Goal: Information Seeking & Learning: Learn about a topic

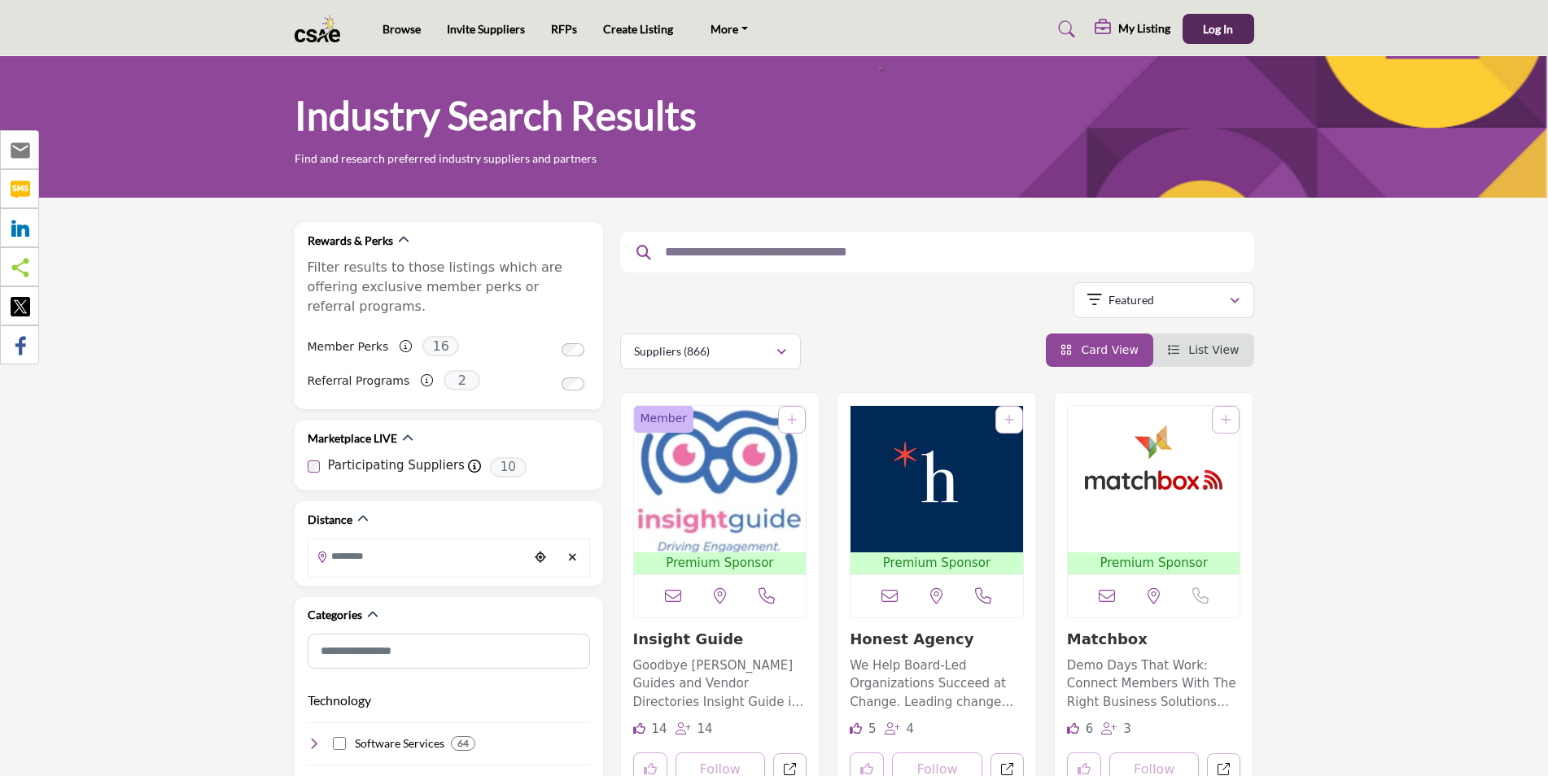
click at [758, 257] on input "text" at bounding box center [931, 252] width 549 height 21
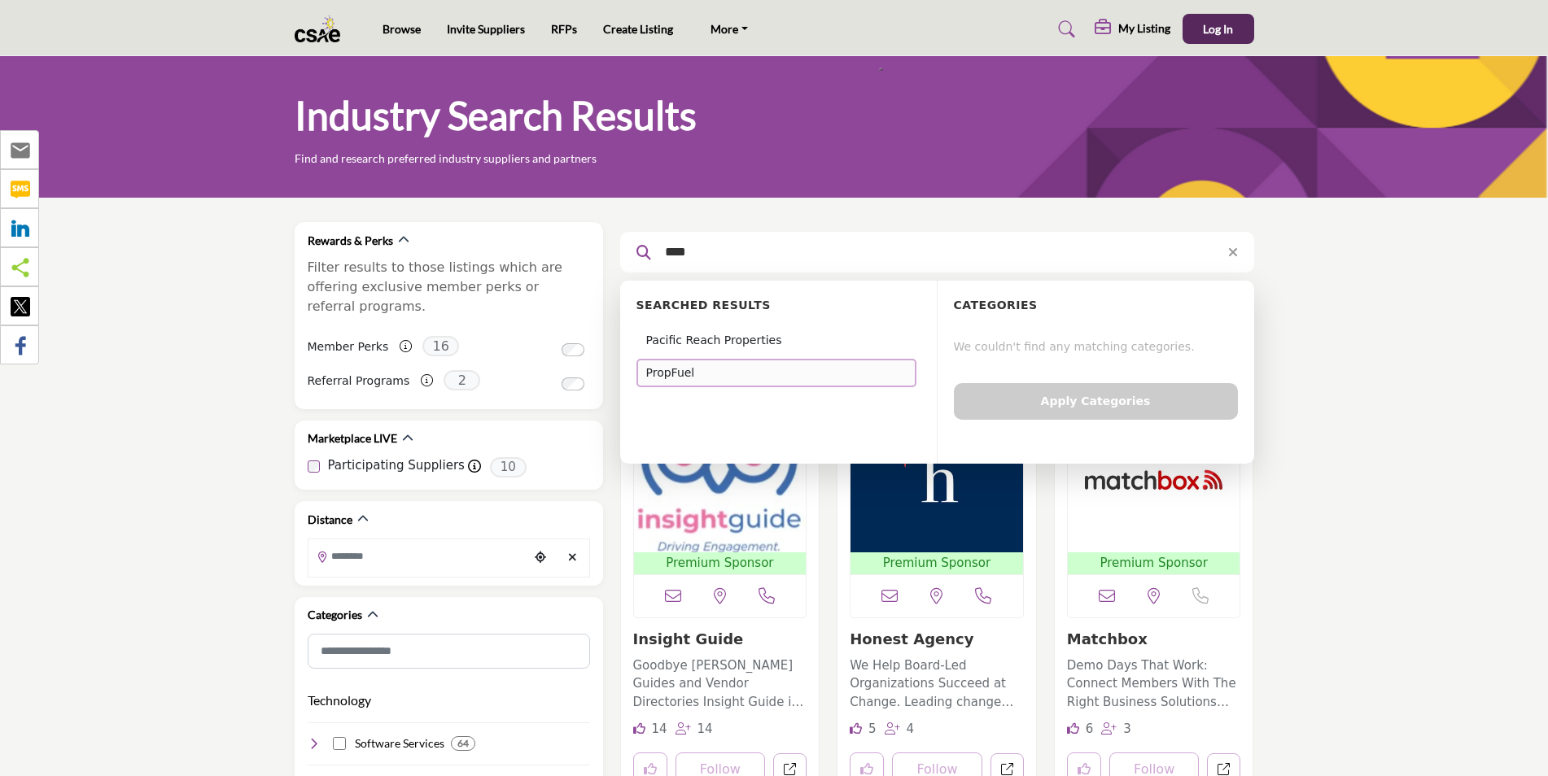
type input "****"
click at [668, 374] on div "PropFuel" at bounding box center [776, 373] width 280 height 28
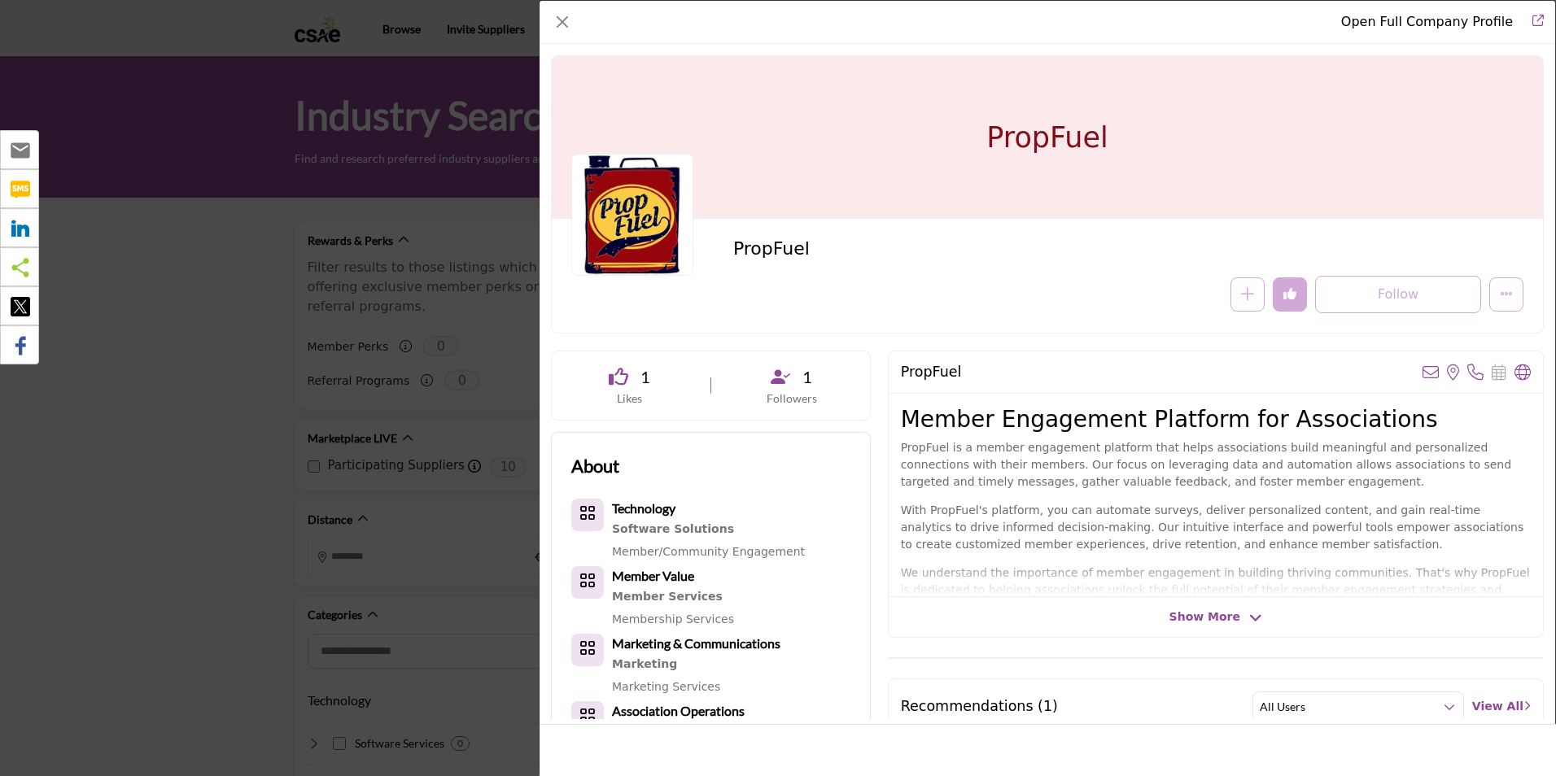
click at [1204, 621] on span "Show More" at bounding box center [1204, 617] width 71 height 17
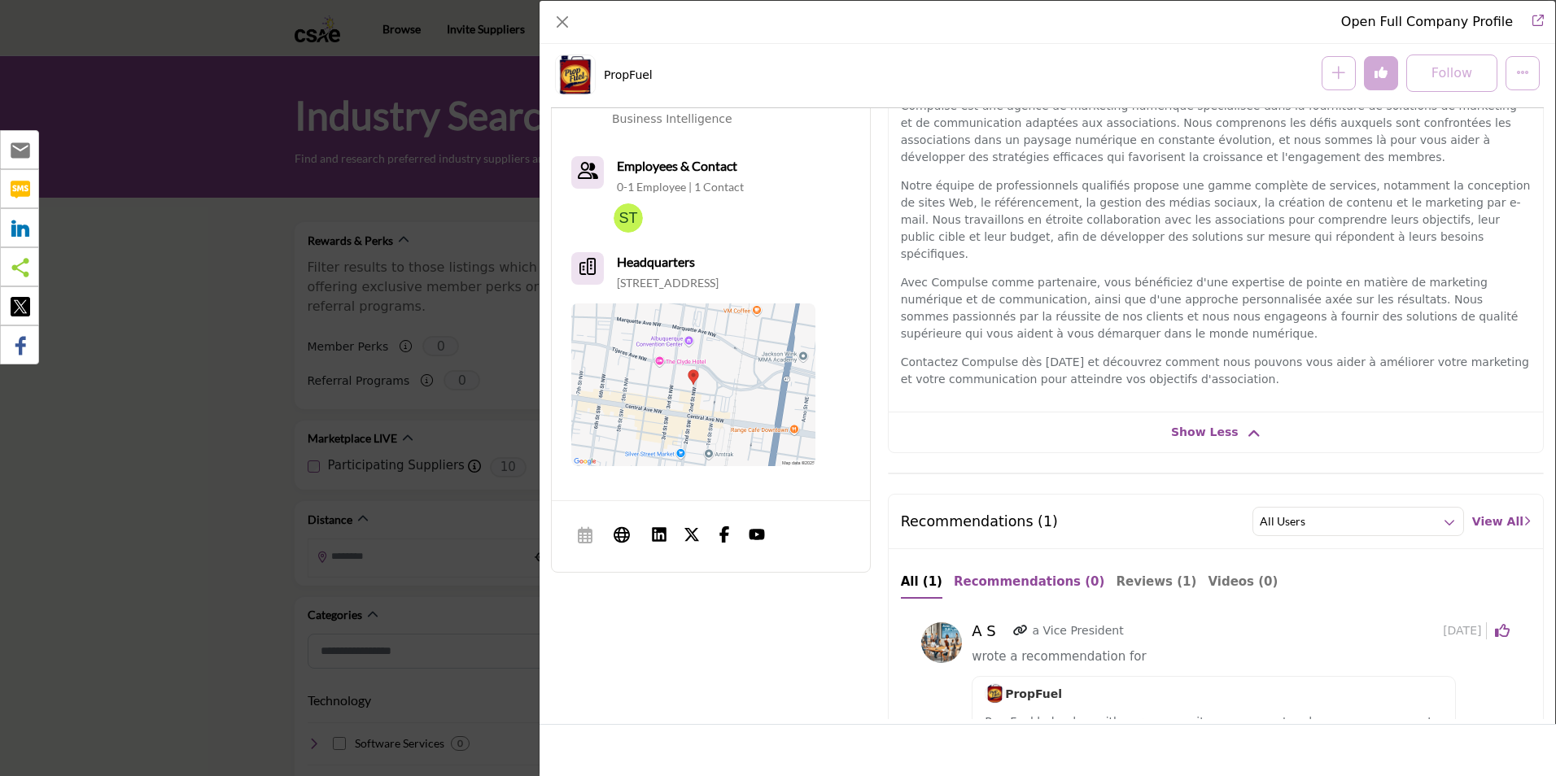
scroll to position [798, 0]
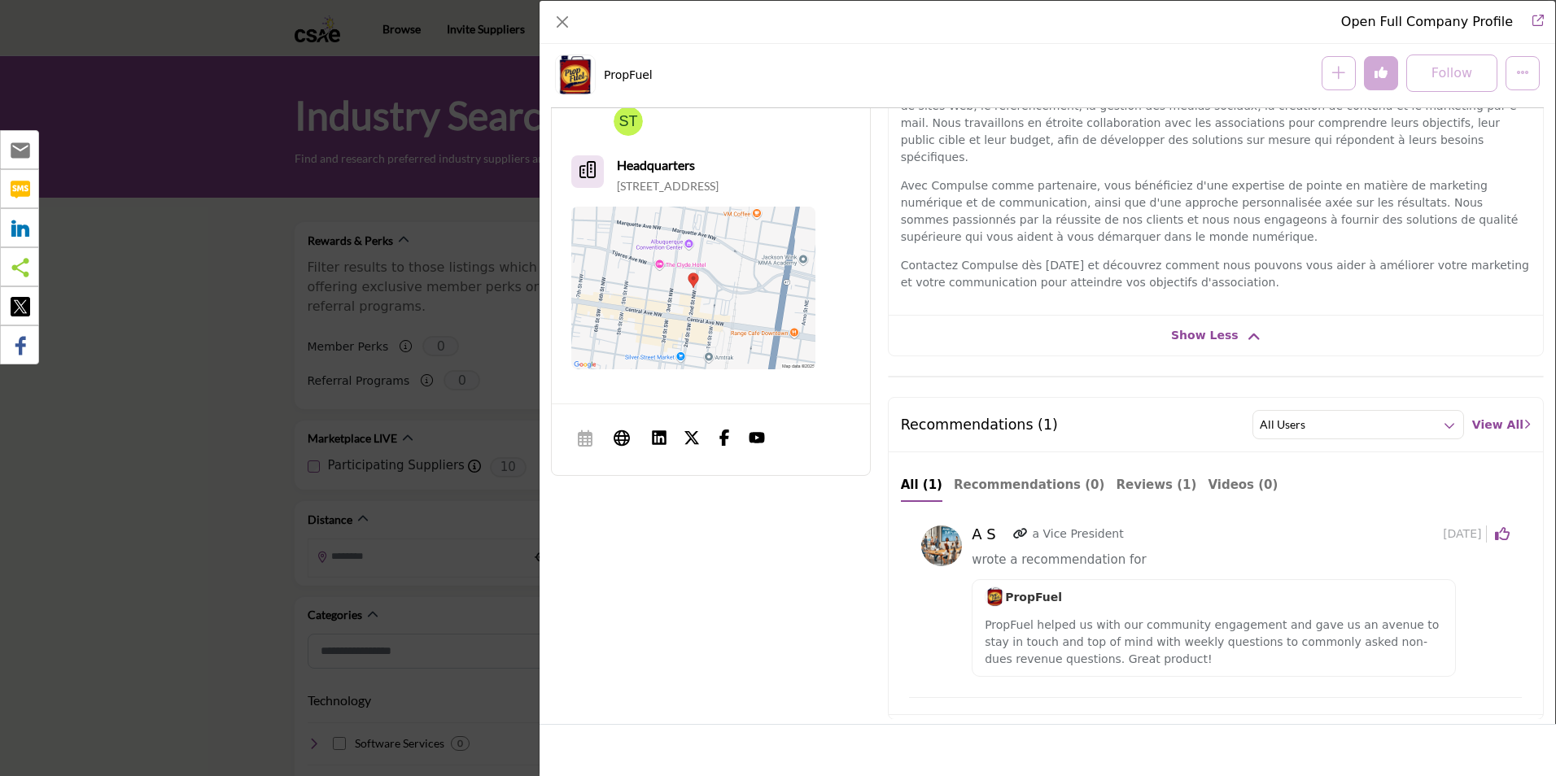
click at [1017, 528] on icon "Company Data Modal" at bounding box center [1020, 533] width 15 height 11
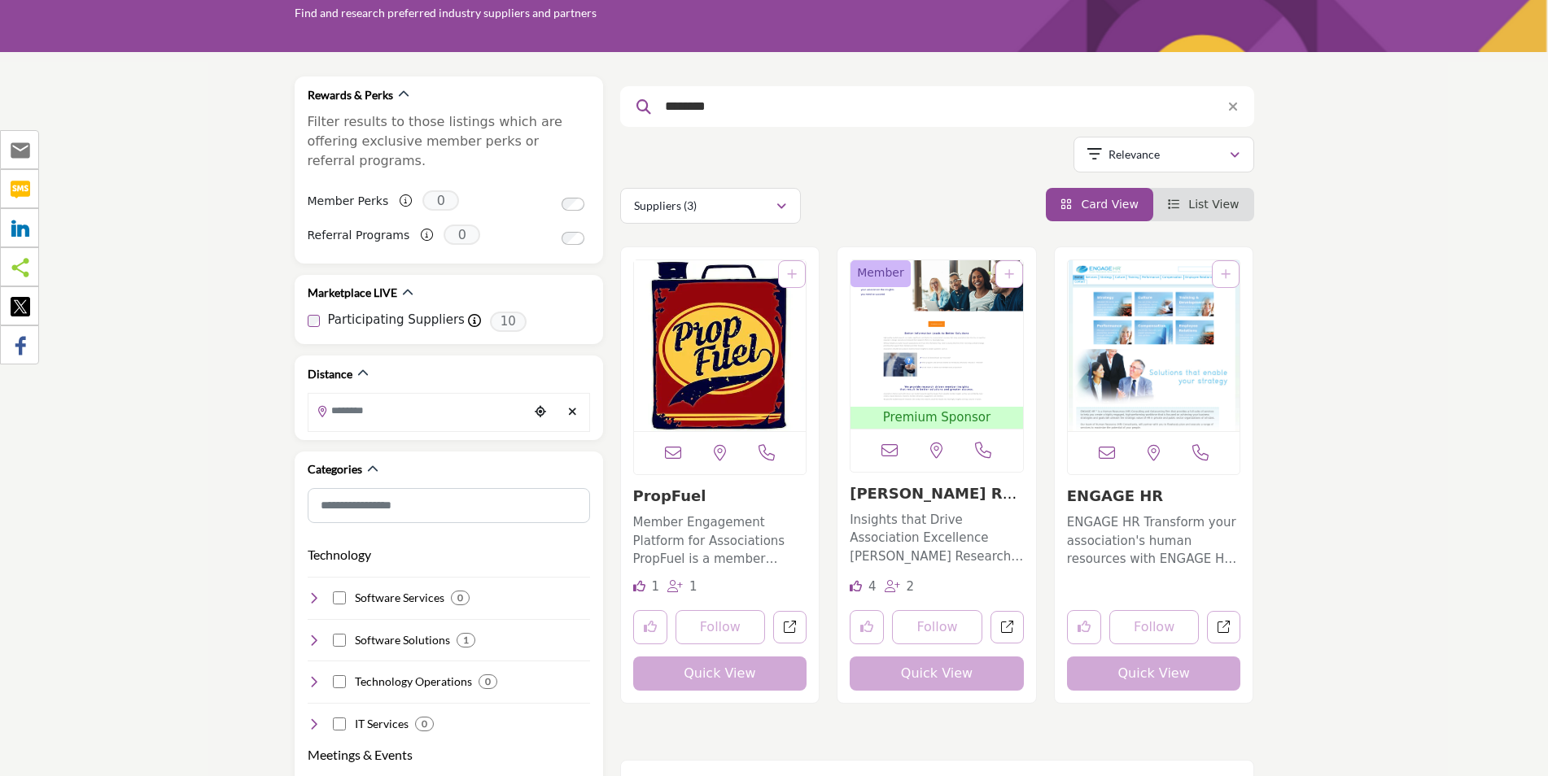
scroll to position [163, 0]
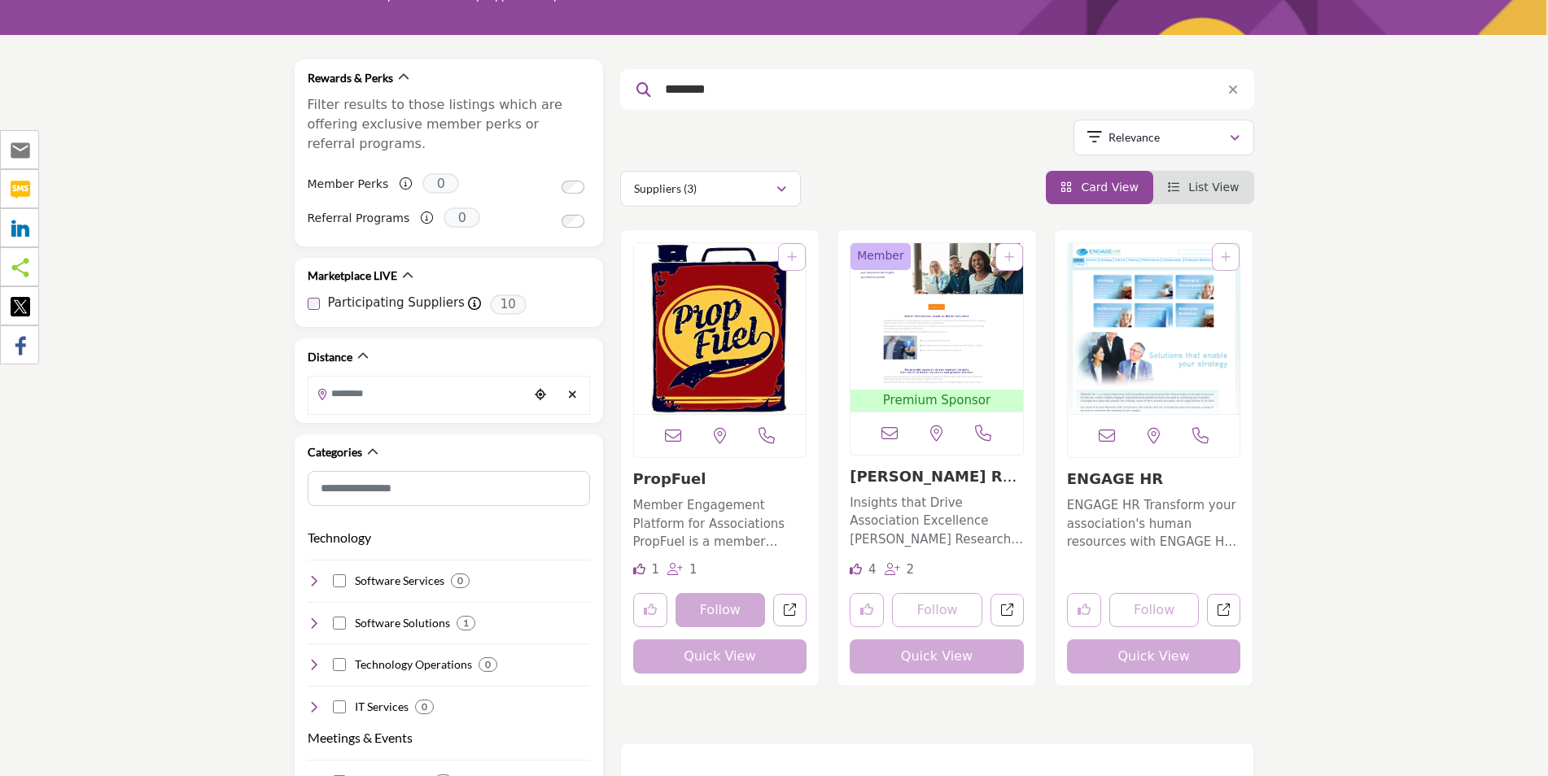
click at [726, 608] on button "Follow" at bounding box center [720, 610] width 90 height 34
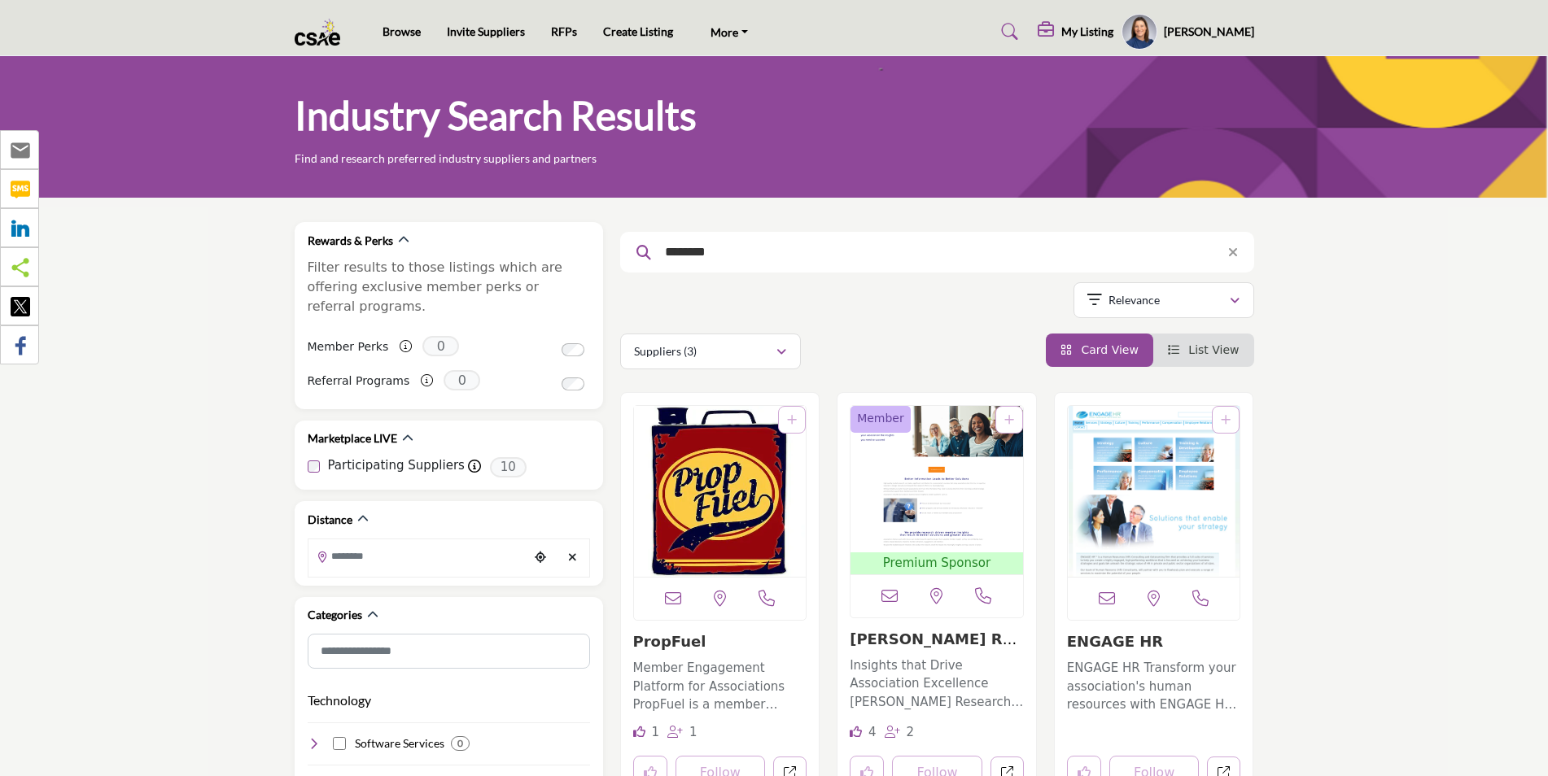
click at [334, 19] on img at bounding box center [322, 32] width 55 height 27
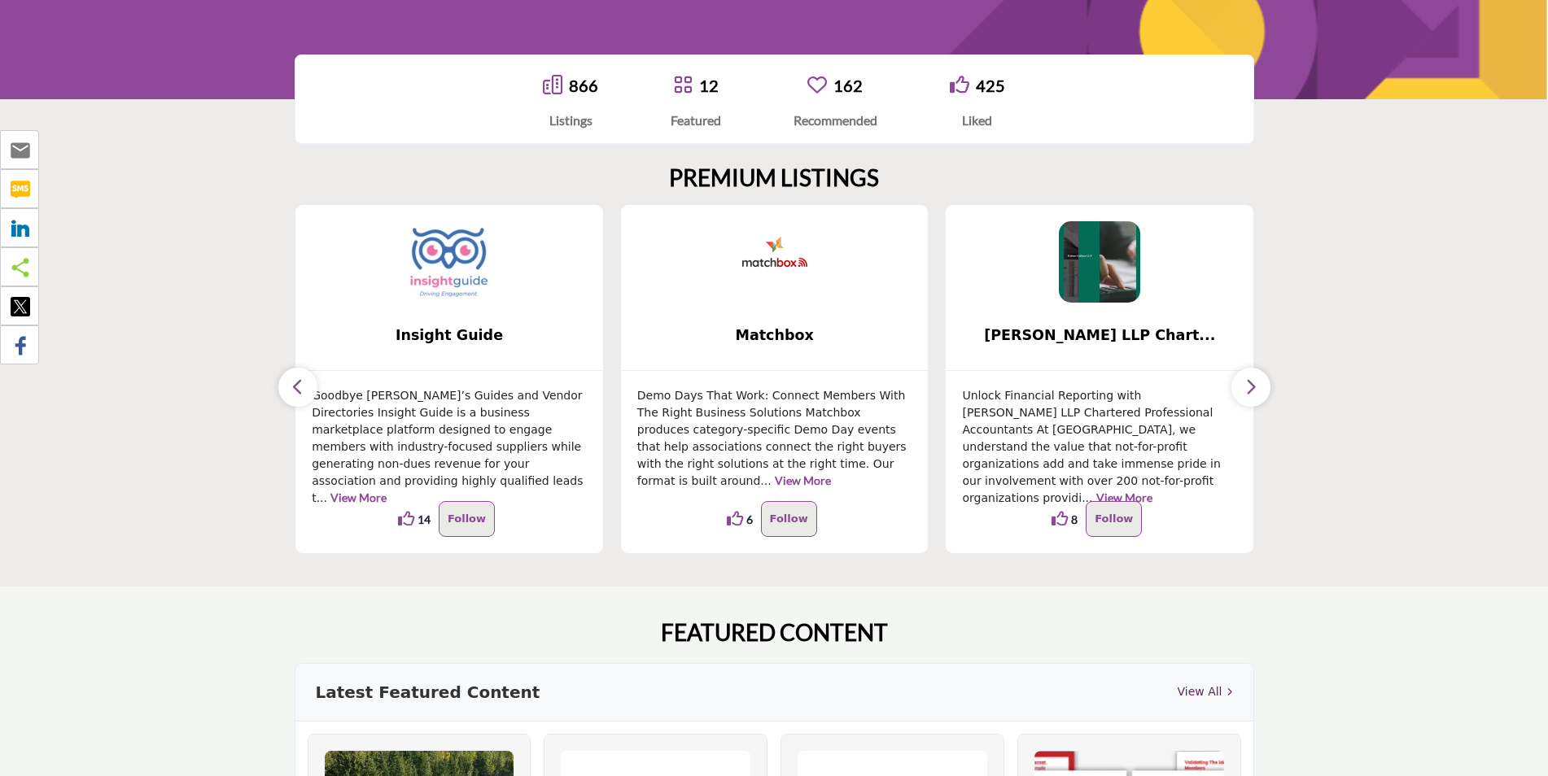
scroll to position [326, 0]
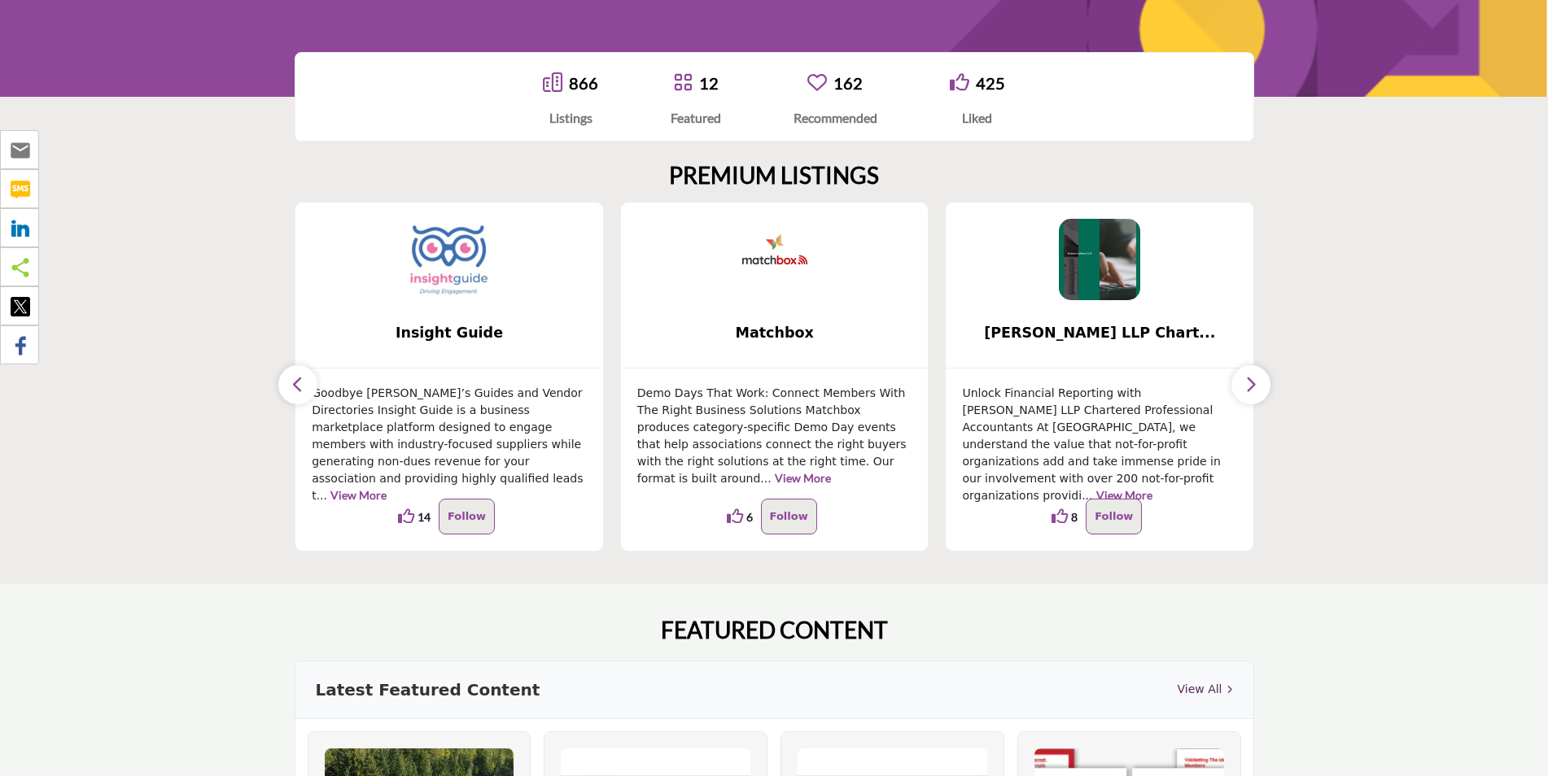
click at [306, 386] on button "button" at bounding box center [297, 384] width 39 height 39
click at [1257, 382] on button "button" at bounding box center [1250, 384] width 39 height 39
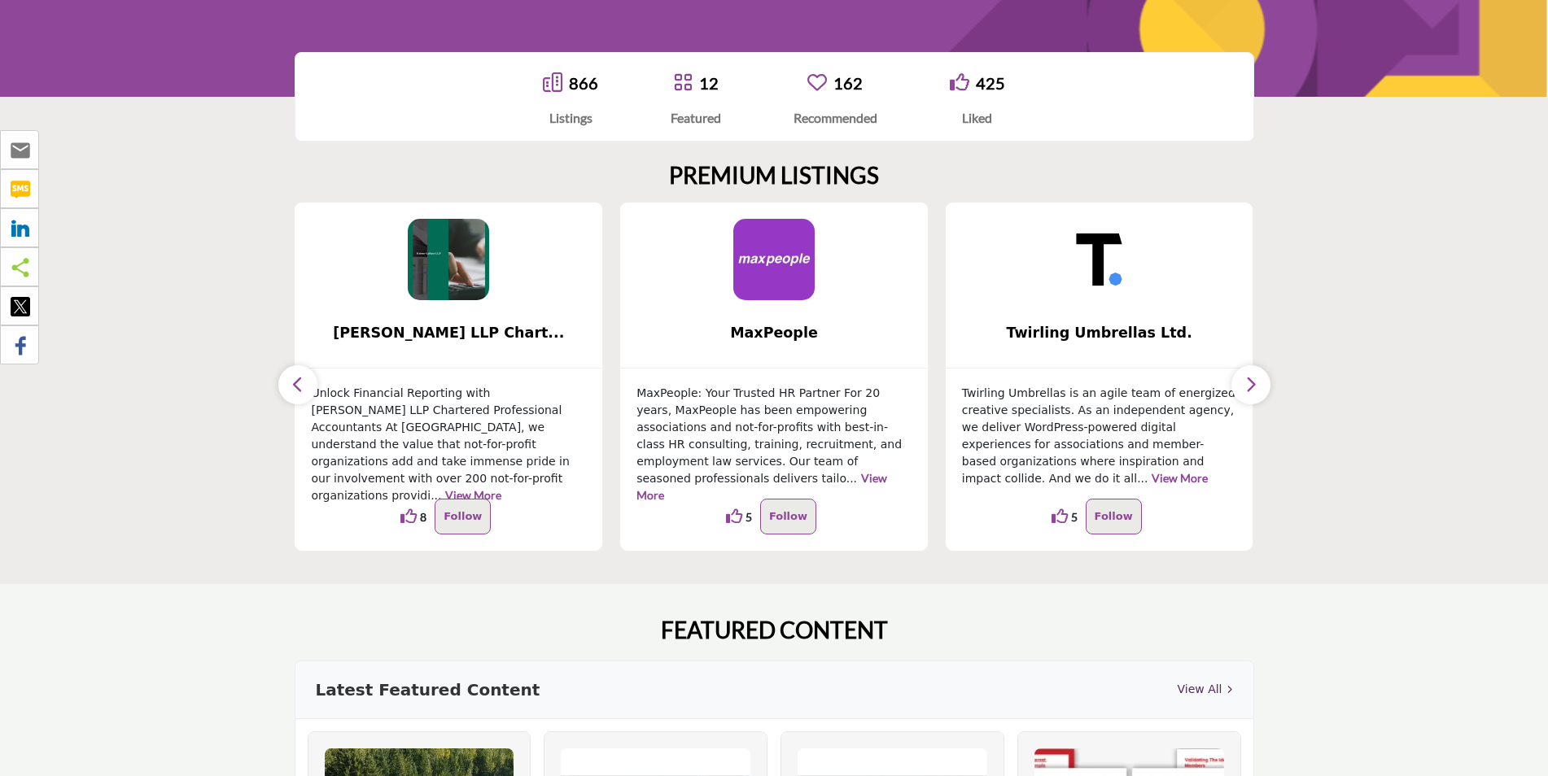
click at [1257, 382] on button "button" at bounding box center [1250, 384] width 39 height 39
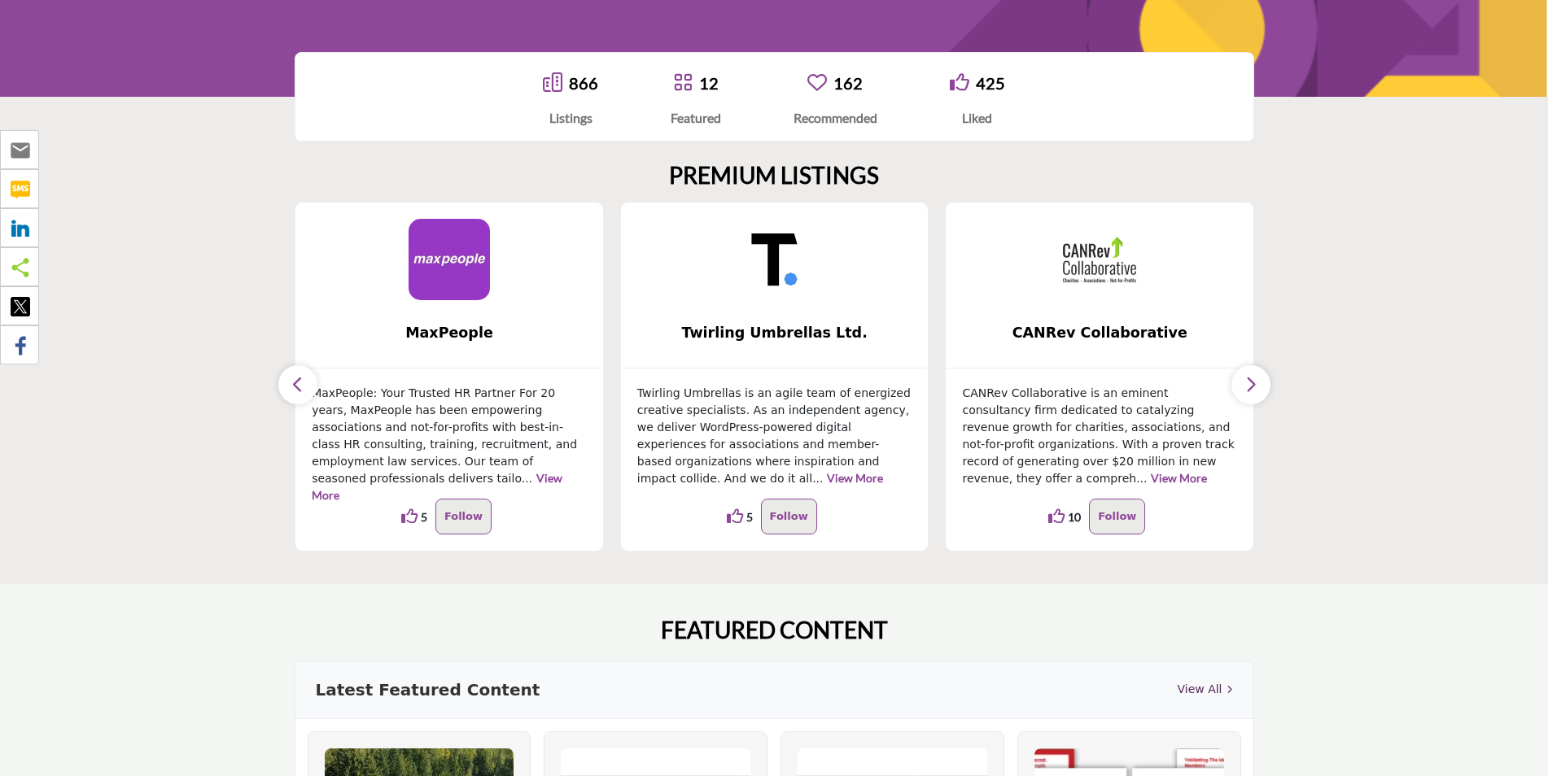
click at [1257, 382] on button "button" at bounding box center [1250, 384] width 39 height 39
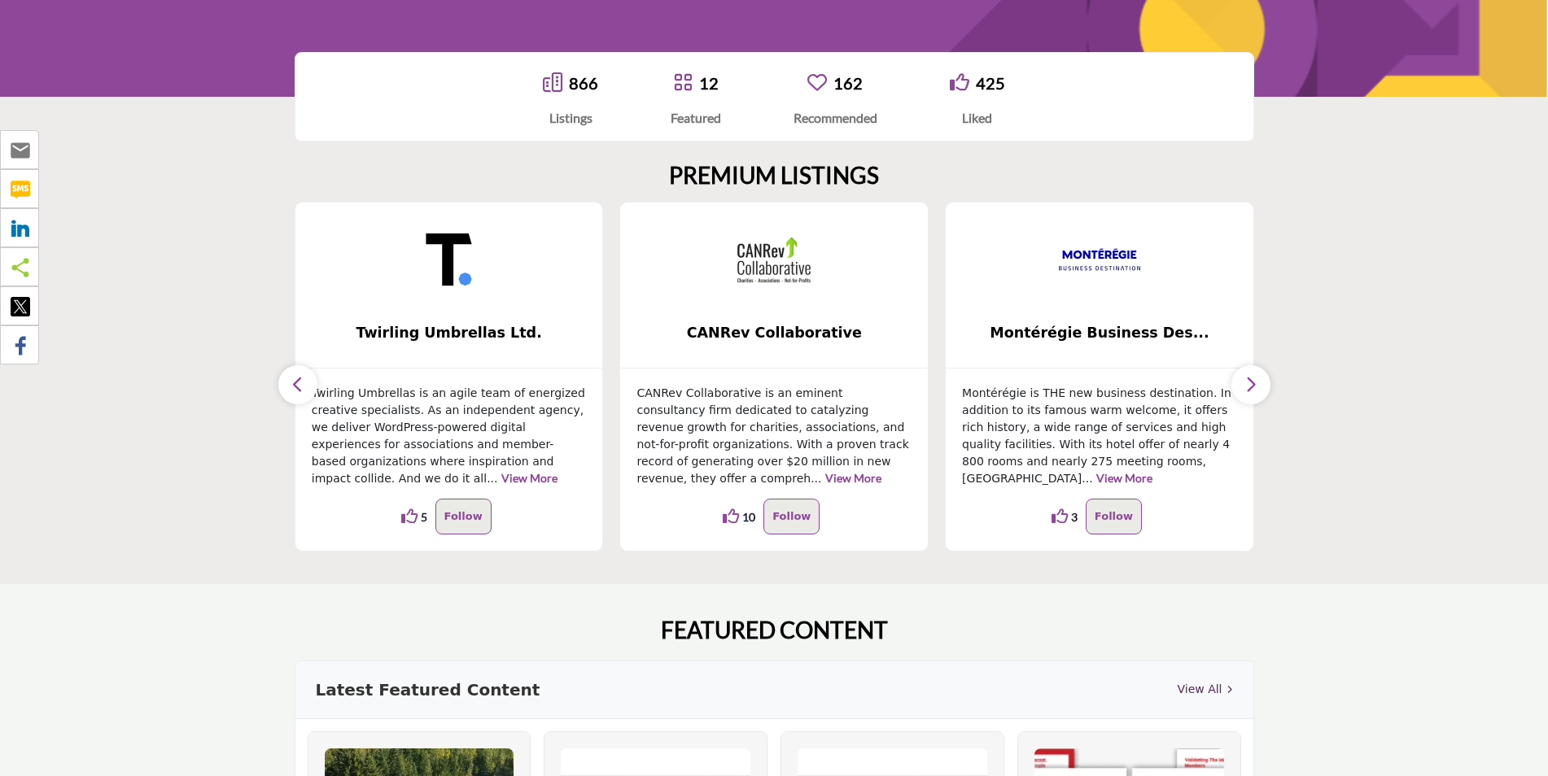
click at [1257, 382] on button "button" at bounding box center [1250, 384] width 39 height 39
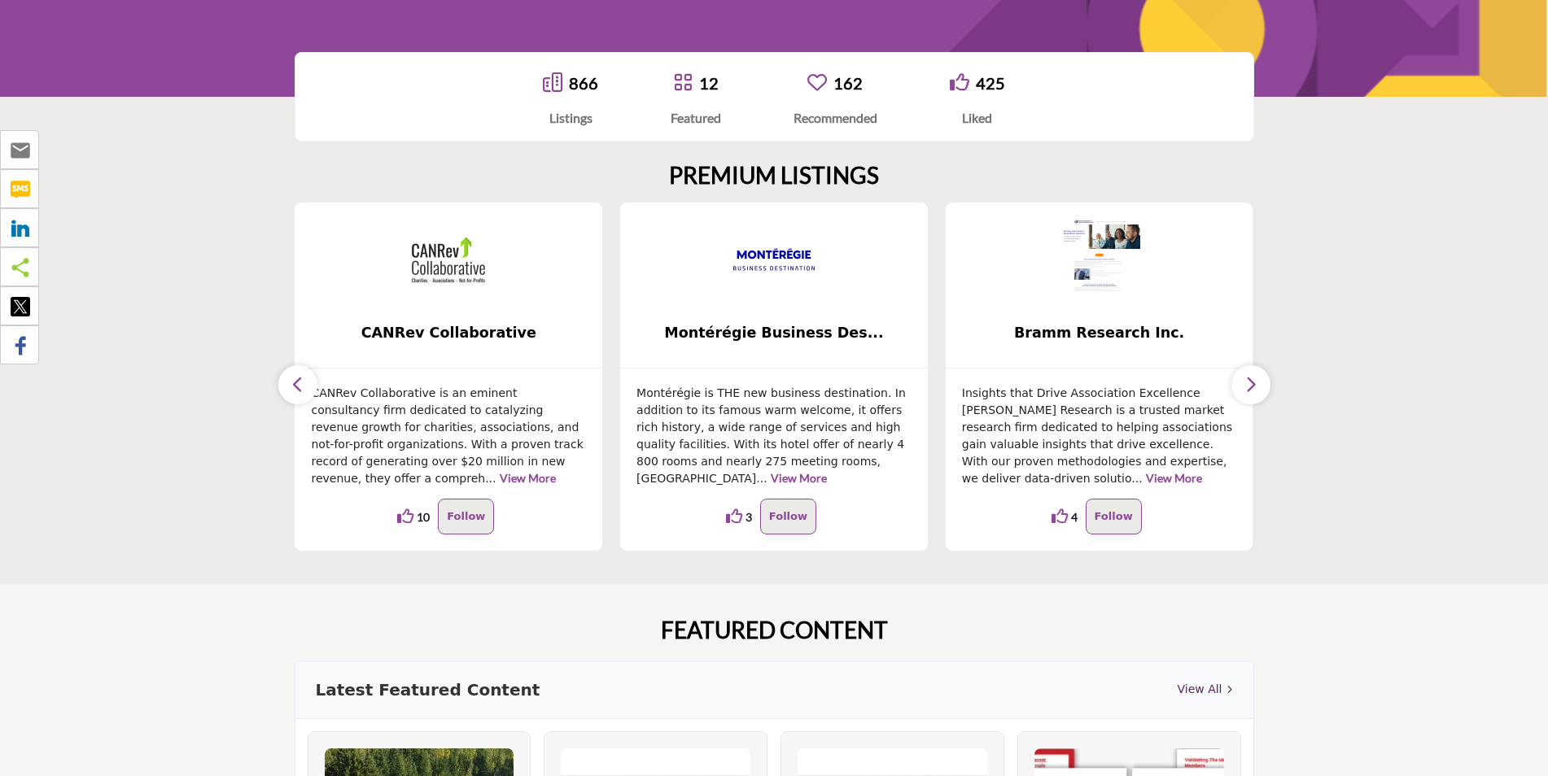
click at [1257, 382] on button "button" at bounding box center [1250, 384] width 39 height 39
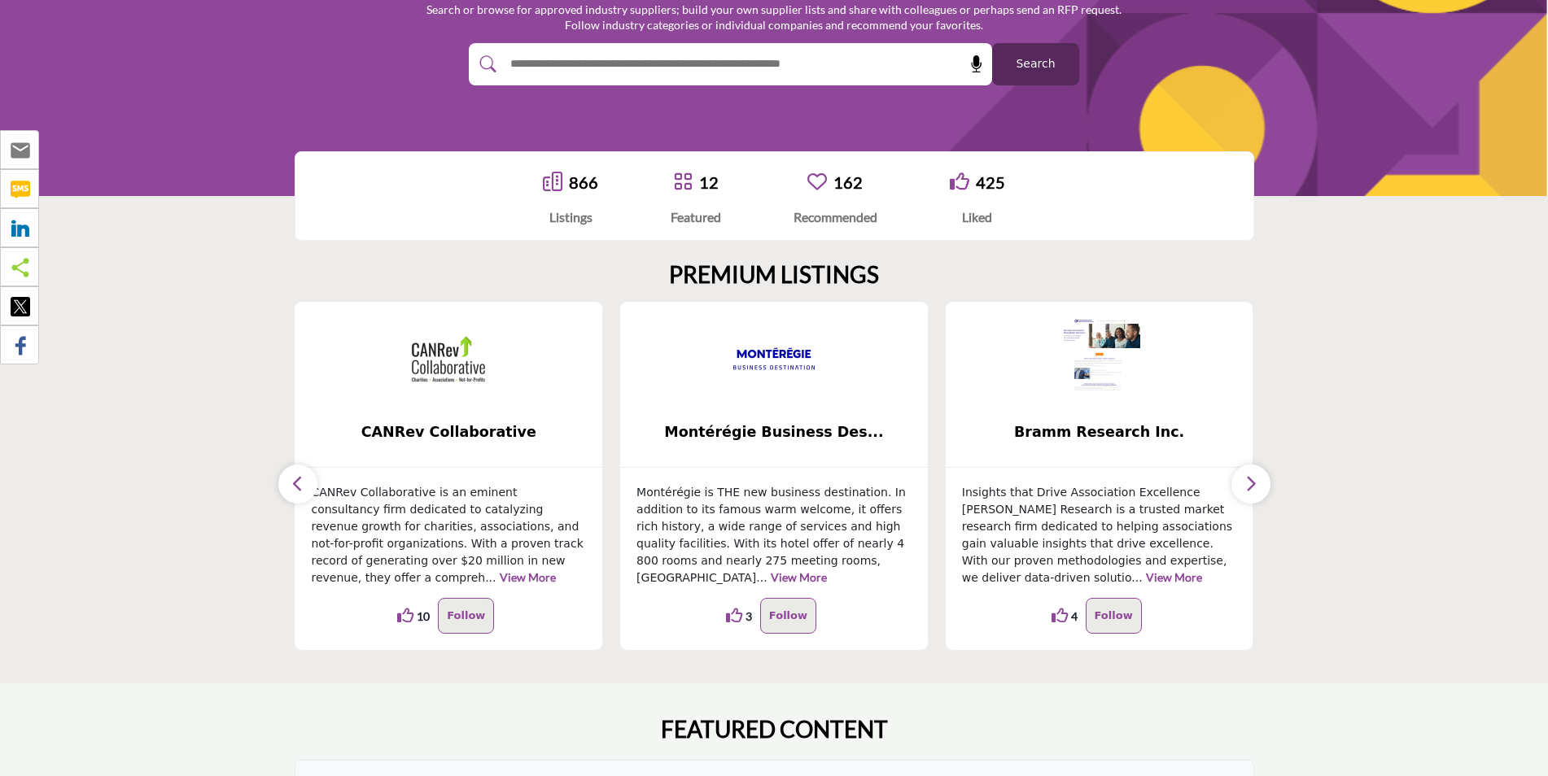
scroll to position [0, 0]
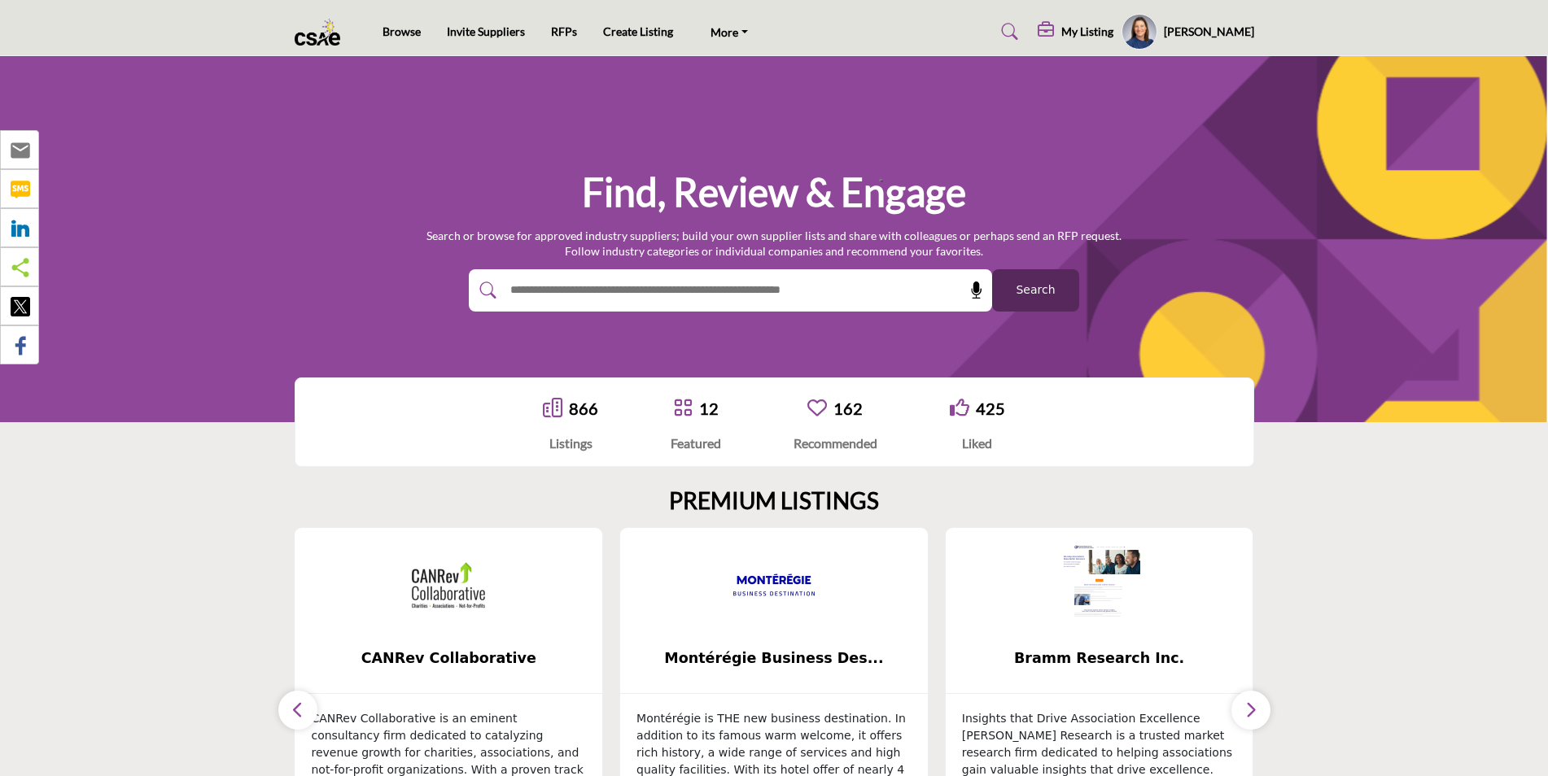
click at [304, 40] on img at bounding box center [322, 32] width 55 height 27
